Goal: Check status: Check status

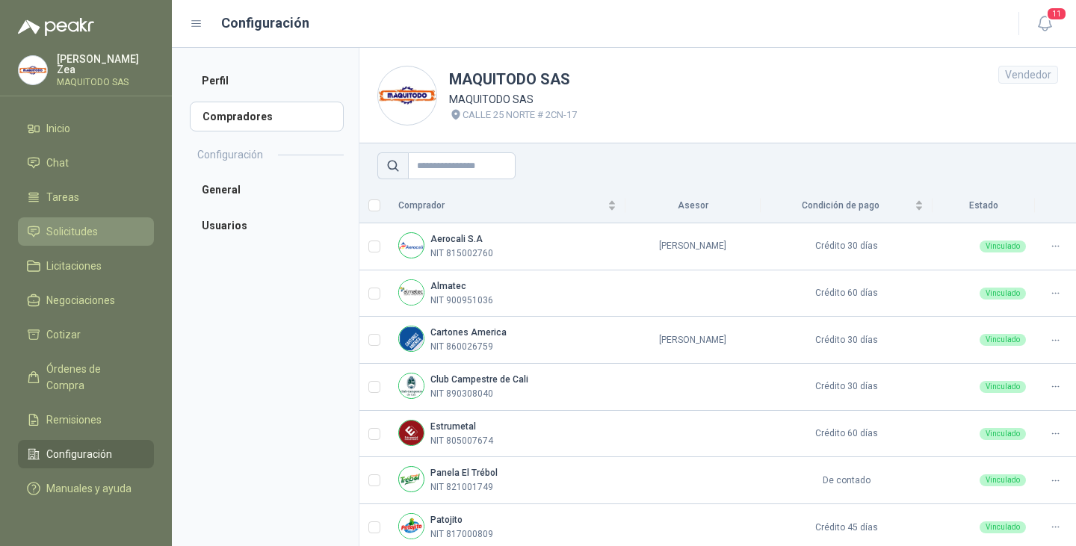
click at [71, 226] on span "Solicitudes" at bounding box center [72, 232] width 52 height 16
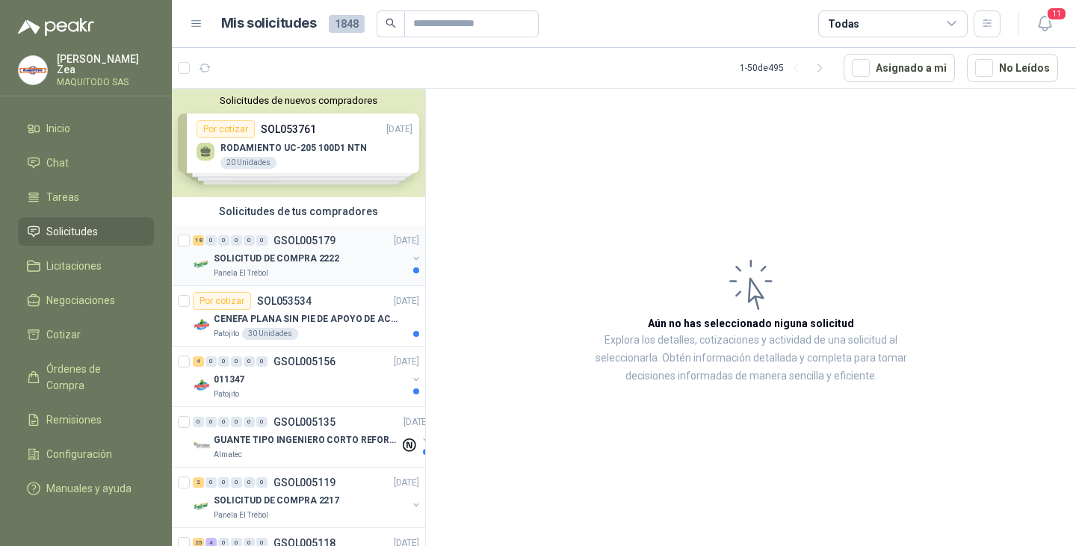
click at [303, 262] on p "SOLICITUD DE COMPRA 2222" at bounding box center [277, 259] width 126 height 14
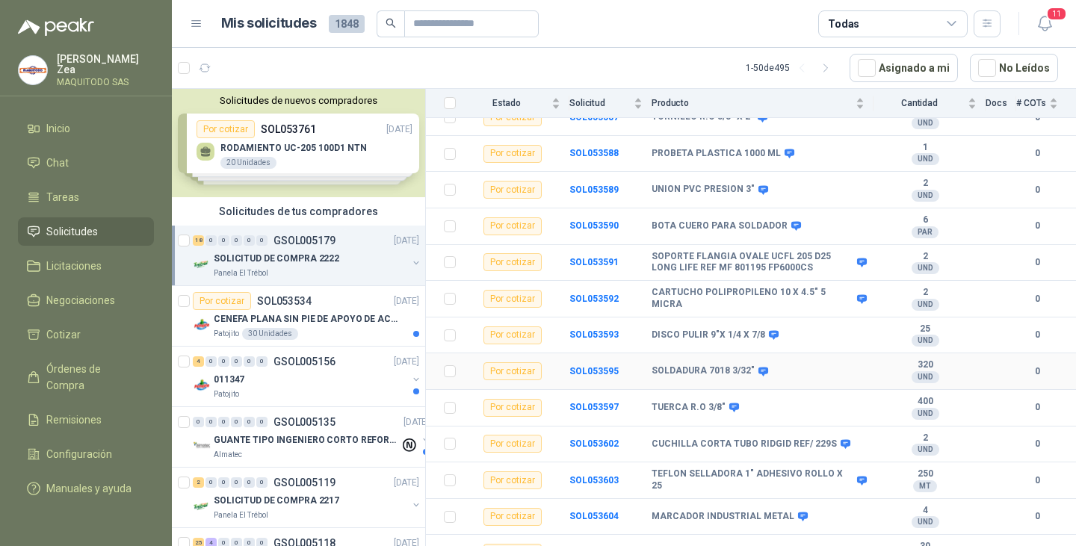
scroll to position [398, 0]
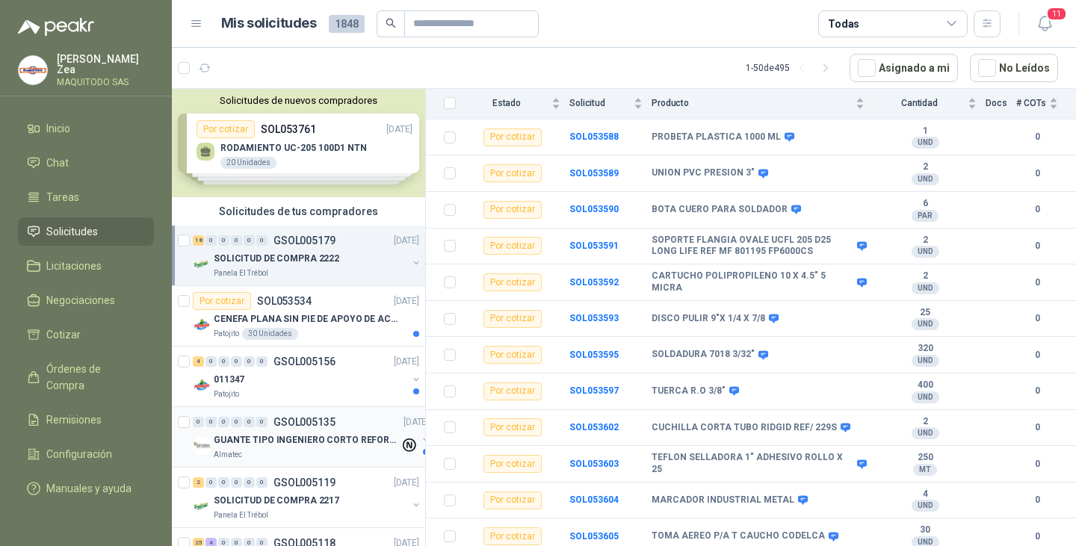
click at [284, 443] on p "GUANTE TIPO INGENIERO CORTO REFORZADO" at bounding box center [307, 441] width 186 height 14
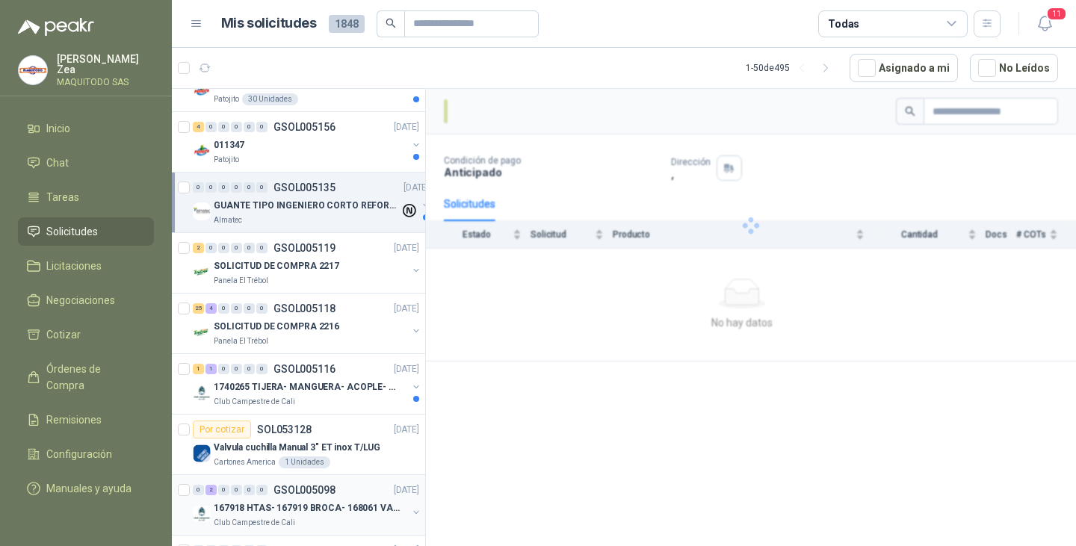
scroll to position [299, 0]
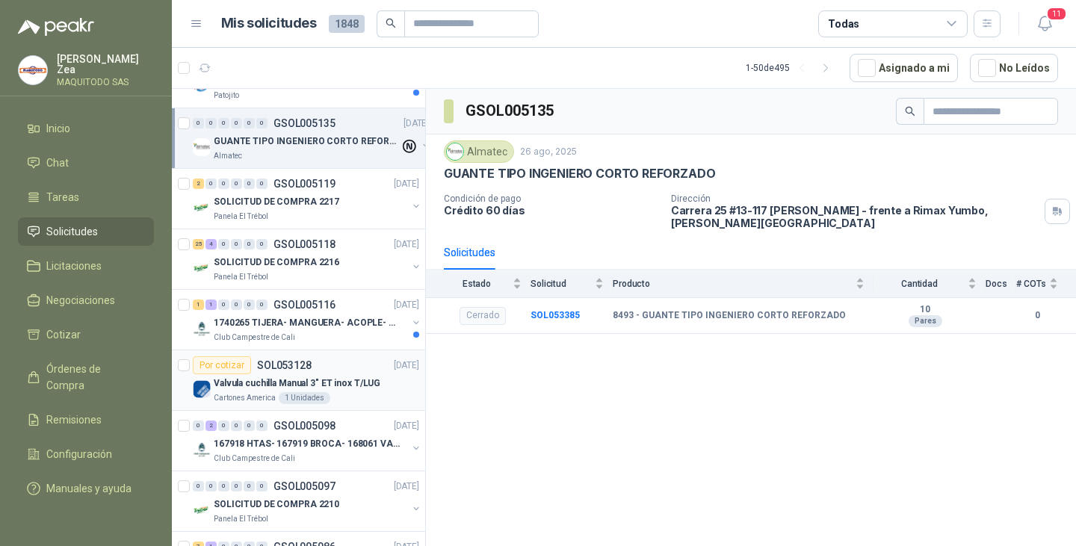
click at [259, 377] on p "Valvula cuchilla Manual 3" ET inox T/LUG" at bounding box center [297, 384] width 167 height 14
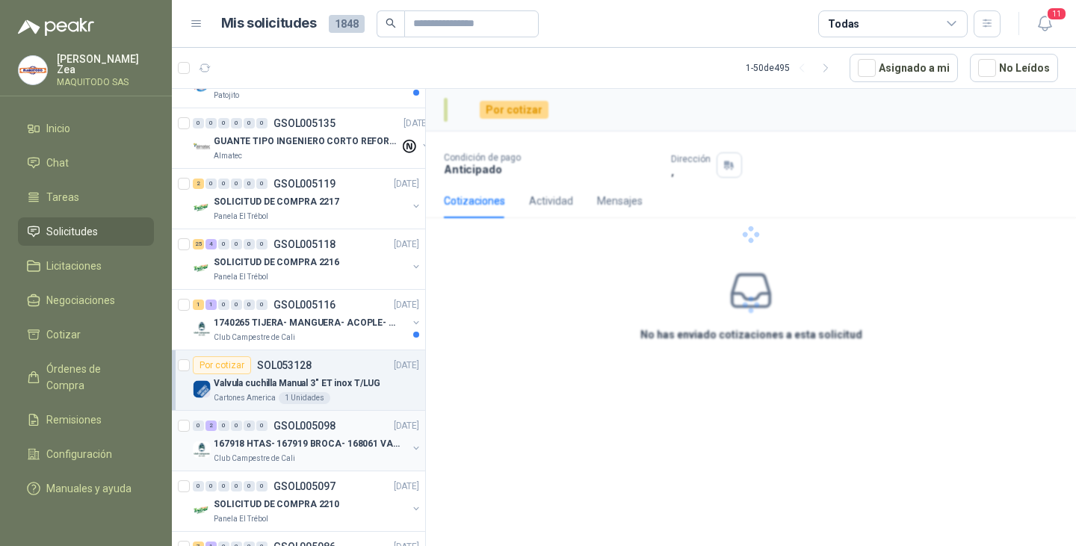
click at [270, 445] on p "167918 HTAS- 167919 BROCA- 168061 VALVULA" at bounding box center [307, 444] width 186 height 14
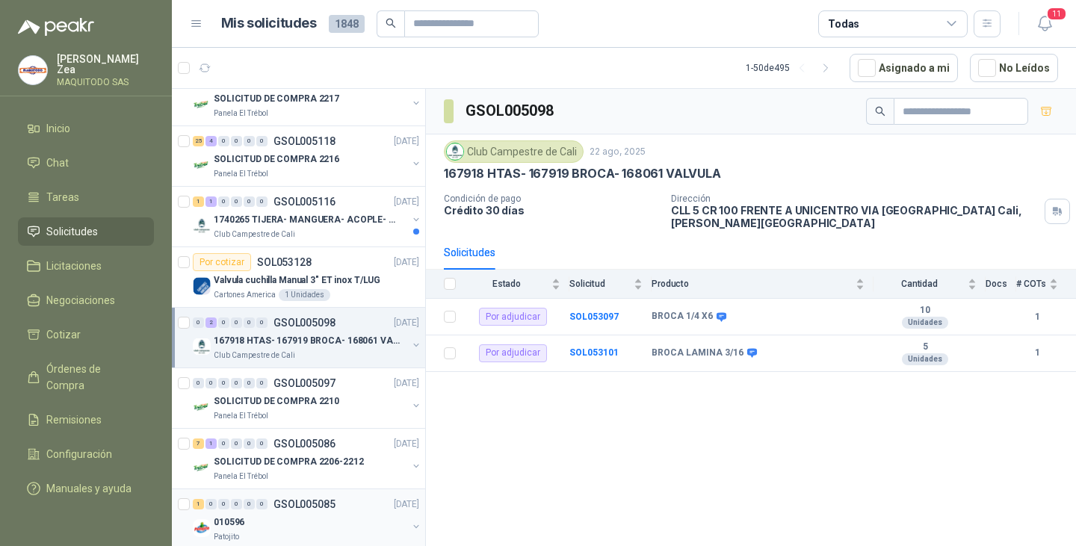
scroll to position [523, 0]
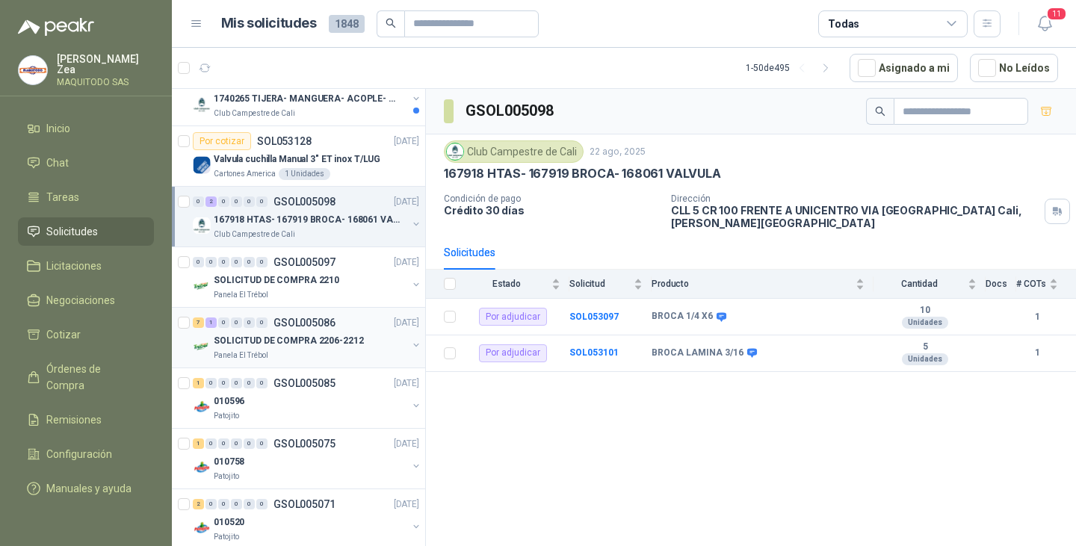
click at [274, 342] on p "SOLICITUD DE COMPRA 2206-2212" at bounding box center [289, 341] width 150 height 14
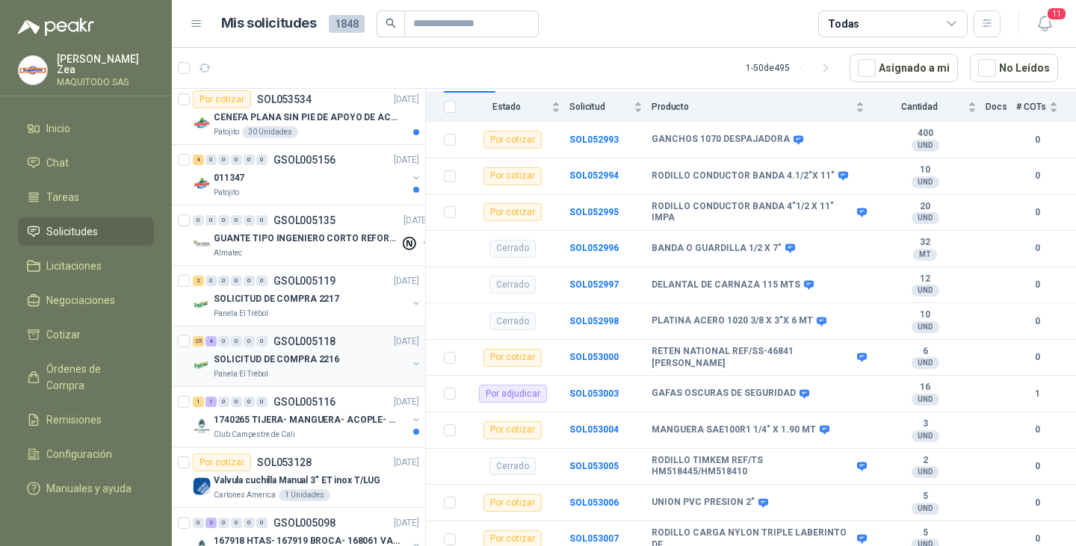
scroll to position [150, 0]
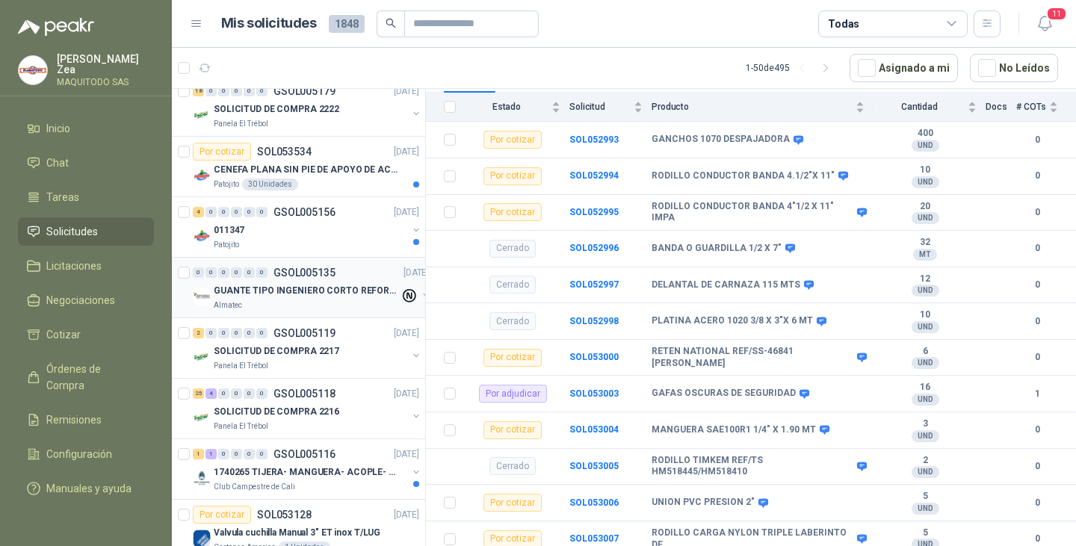
click at [265, 281] on div "0 0 0 0 0 0 GSOL005135 [DATE]" at bounding box center [312, 273] width 239 height 18
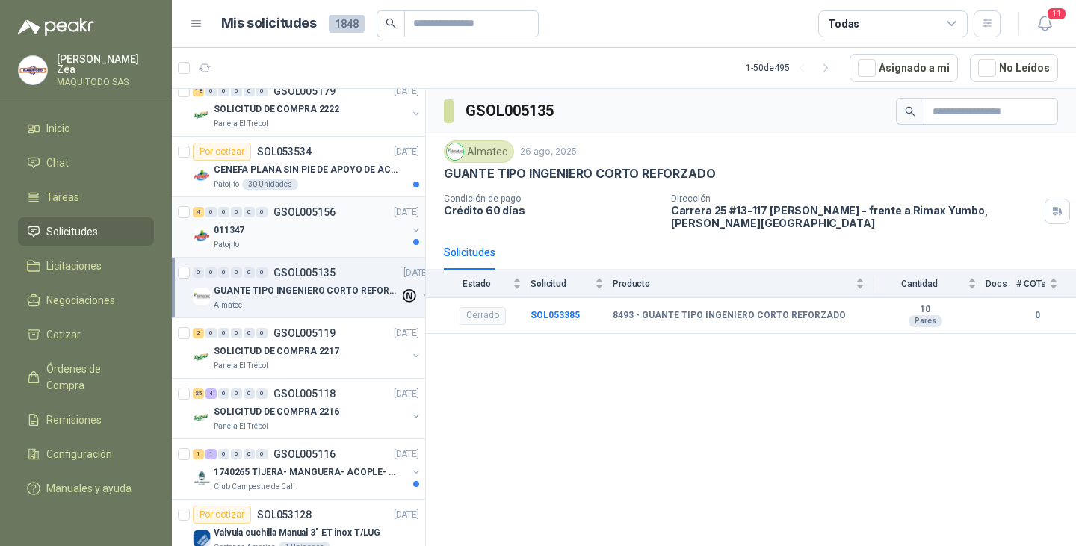
click at [247, 216] on div "0" at bounding box center [249, 212] width 11 height 10
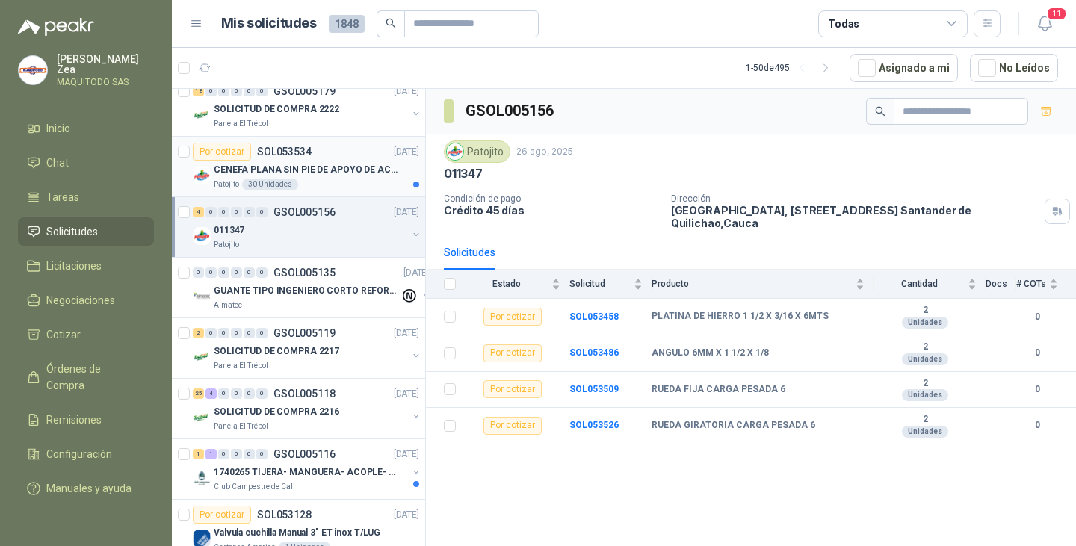
click at [321, 179] on div "Patojito 30 Unidades" at bounding box center [317, 185] width 206 height 12
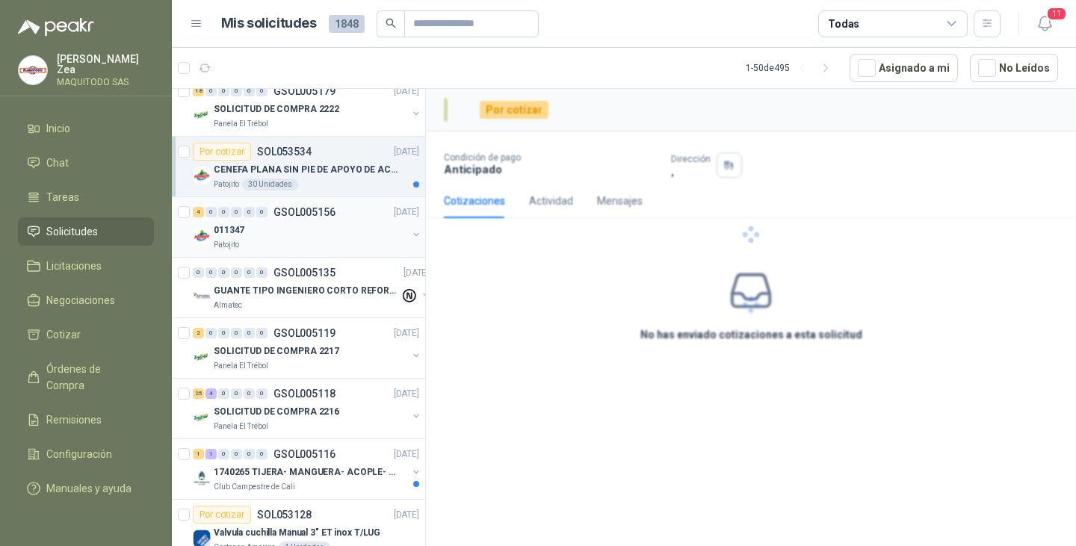
scroll to position [75, 0]
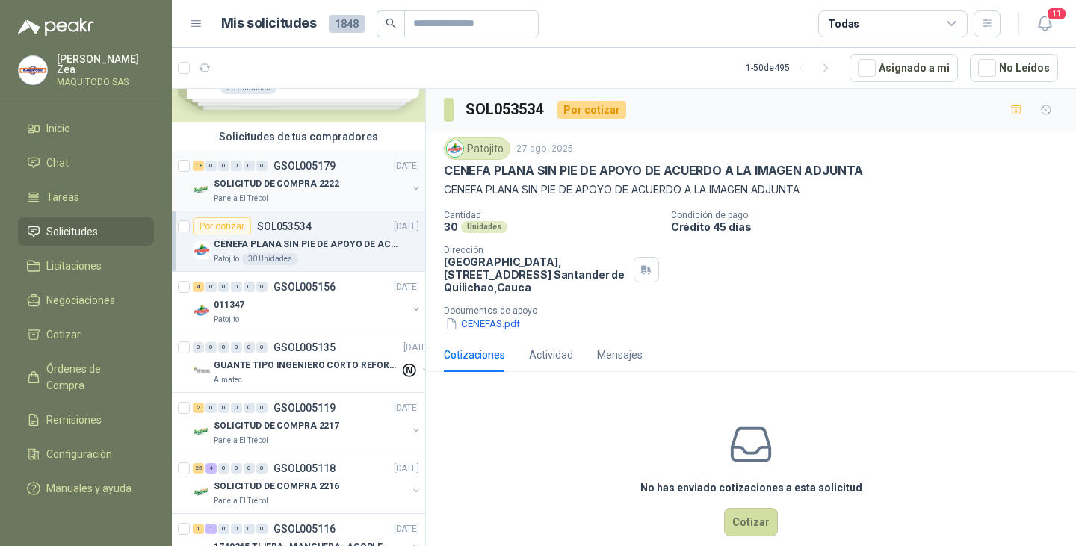
click at [312, 190] on p "SOLICITUD DE COMPRA 2222" at bounding box center [277, 184] width 126 height 14
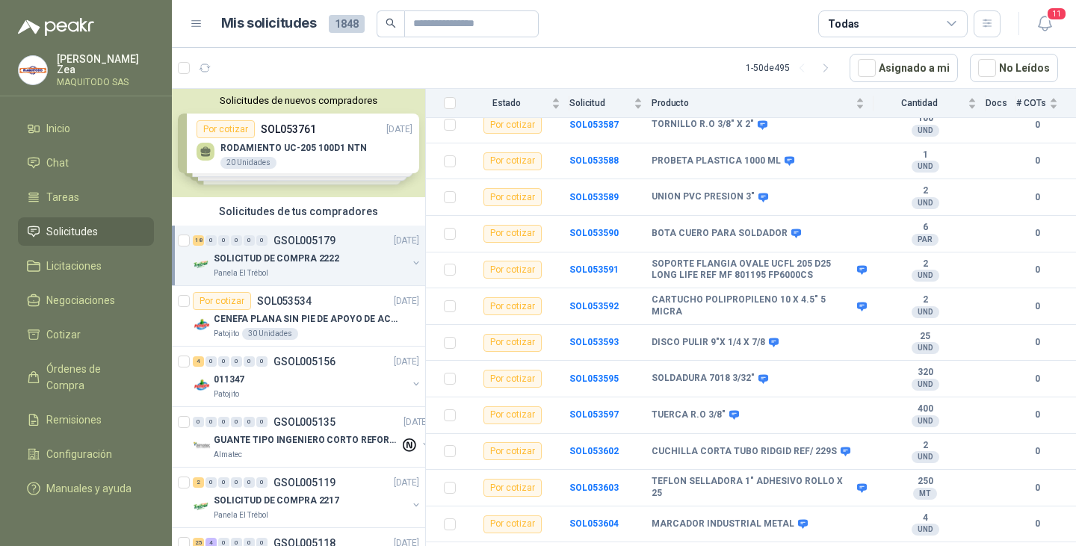
click at [324, 134] on div "Solicitudes de nuevos compradores Por cotizar SOL053761 [DATE] RODAMIENTO UC-20…" at bounding box center [298, 143] width 253 height 108
